Goal: Find specific page/section: Find specific page/section

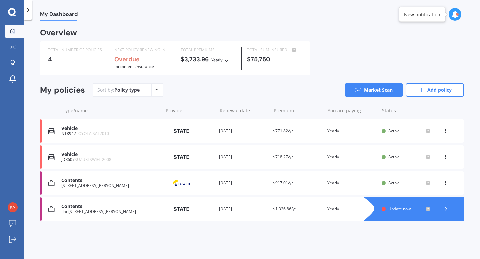
click at [69, 129] on div "Vehicle" at bounding box center [110, 129] width 98 height 6
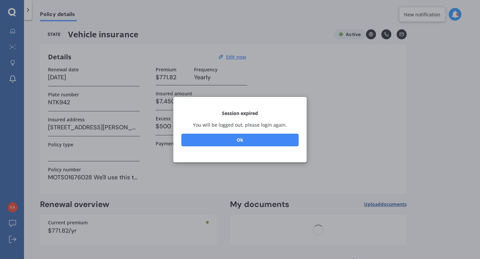
click at [245, 138] on button "Ok" at bounding box center [239, 139] width 117 height 13
